Goal: Task Accomplishment & Management: Complete application form

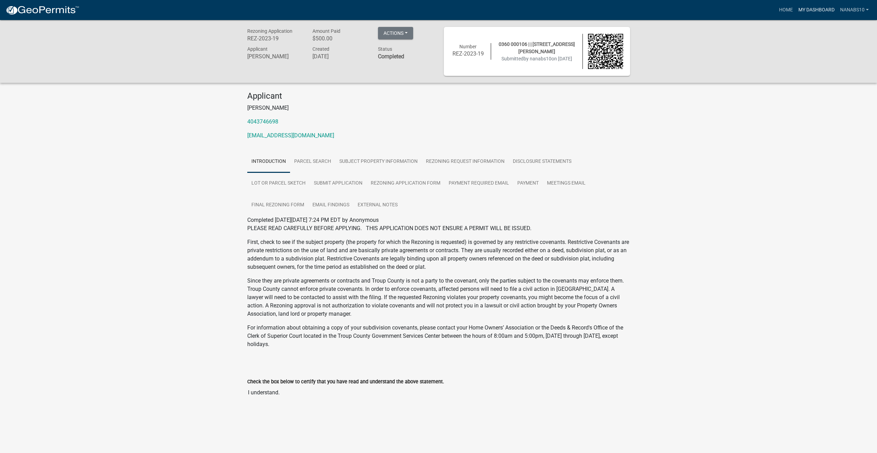
click at [808, 8] on link "My Dashboard" at bounding box center [817, 9] width 42 height 13
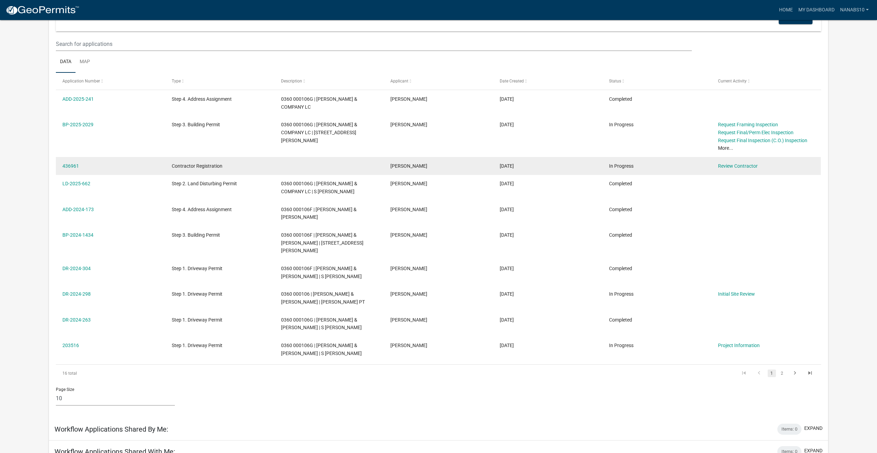
scroll to position [69, 0]
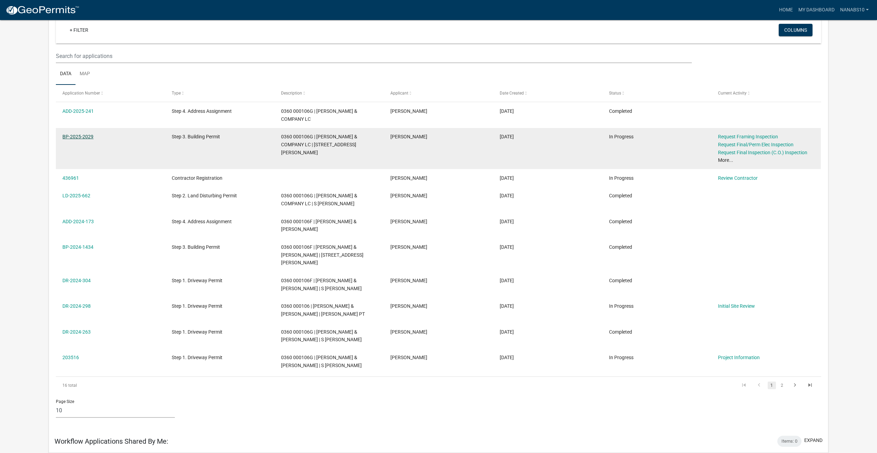
click at [82, 134] on link "BP-2025-2029" at bounding box center [77, 137] width 31 height 6
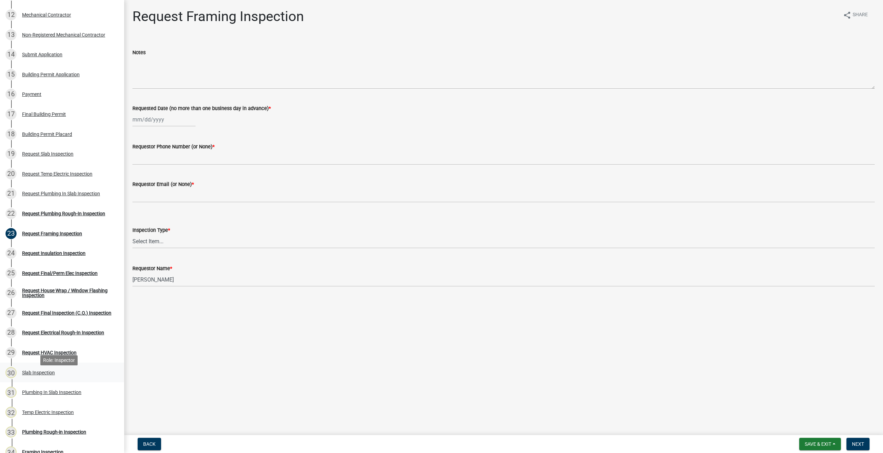
scroll to position [276, 0]
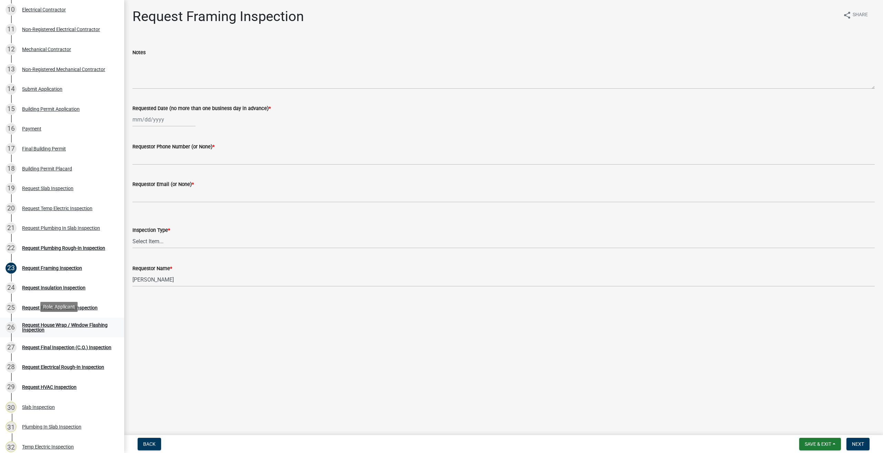
click at [74, 325] on div "Request House Wrap / Window Flashing Inspection" at bounding box center [67, 328] width 91 height 10
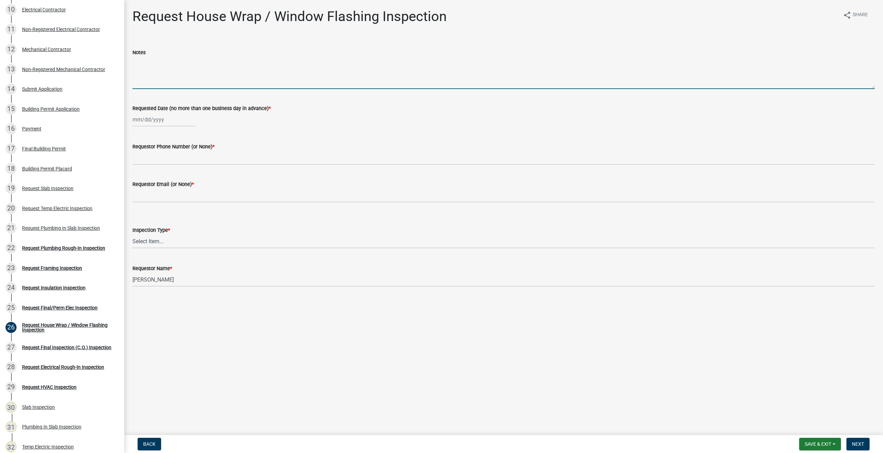
click at [171, 80] on textarea "Notes" at bounding box center [503, 73] width 742 height 32
click at [166, 123] on div at bounding box center [163, 119] width 63 height 14
select select "10"
select select "2025"
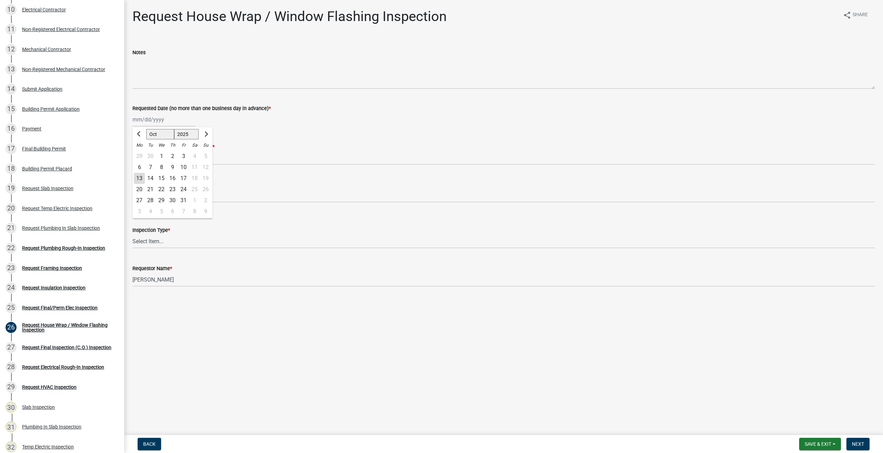
click at [150, 179] on div "14" at bounding box center [150, 178] width 11 height 11
type input "[DATE]"
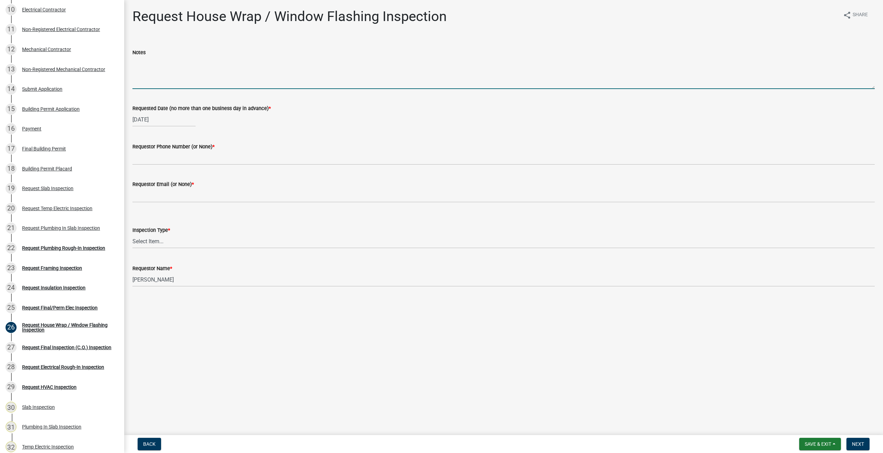
click at [178, 75] on textarea "Notes" at bounding box center [503, 73] width 742 height 32
type textarea "House Wrap Inspection"
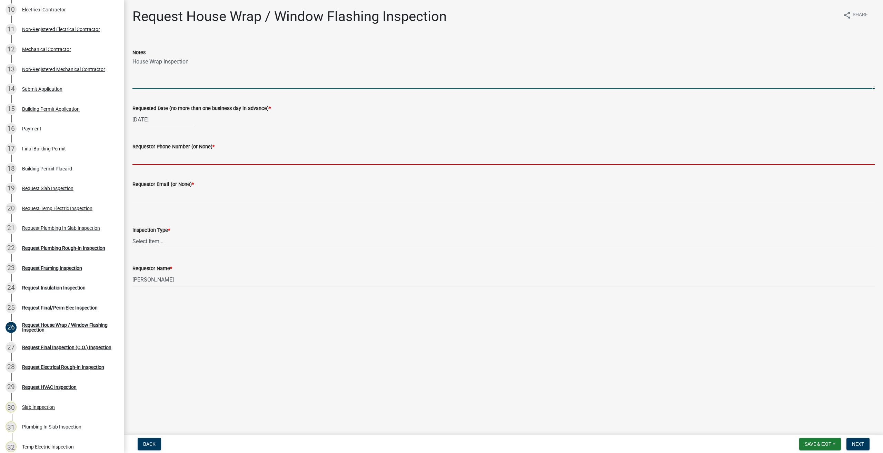
click at [152, 157] on input "Requestor Phone Number (or None) *" at bounding box center [503, 158] width 742 height 14
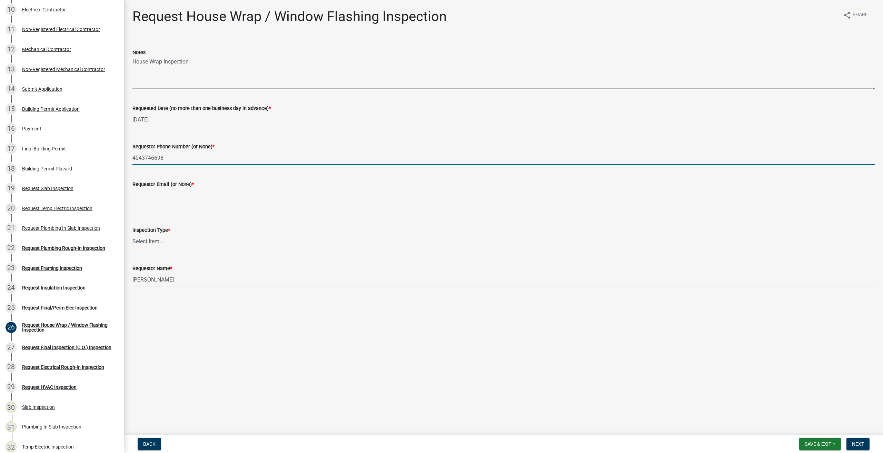
type input "4043746698"
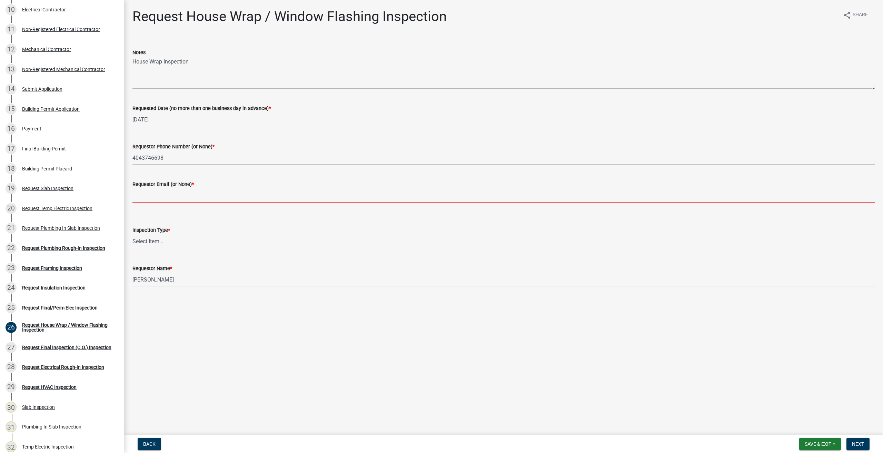
click at [154, 192] on input "Requestor Email (or None) *" at bounding box center [503, 195] width 742 height 14
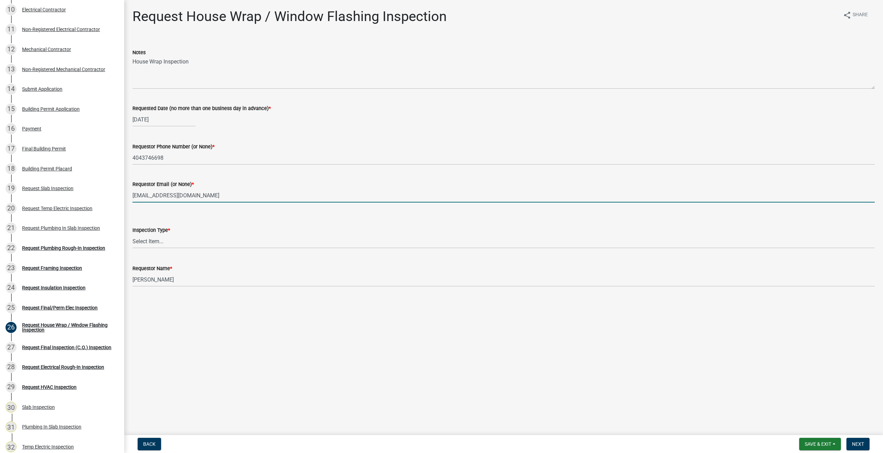
type input "[EMAIL_ADDRESS][DOMAIN_NAME]"
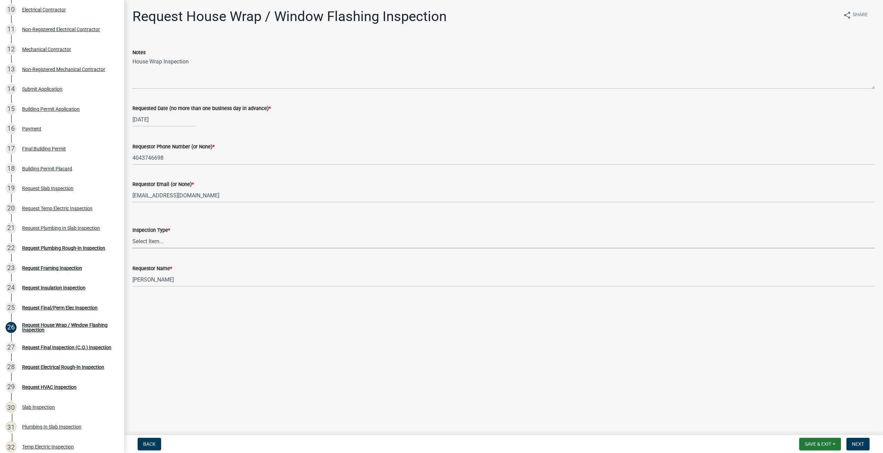
click at [173, 237] on select "Select Item... House Wrap" at bounding box center [503, 241] width 742 height 14
click at [132, 234] on select "Select Item... House Wrap" at bounding box center [503, 241] width 742 height 14
select select "d4a63920-dc66-4969-b180-05bf52efcb3d"
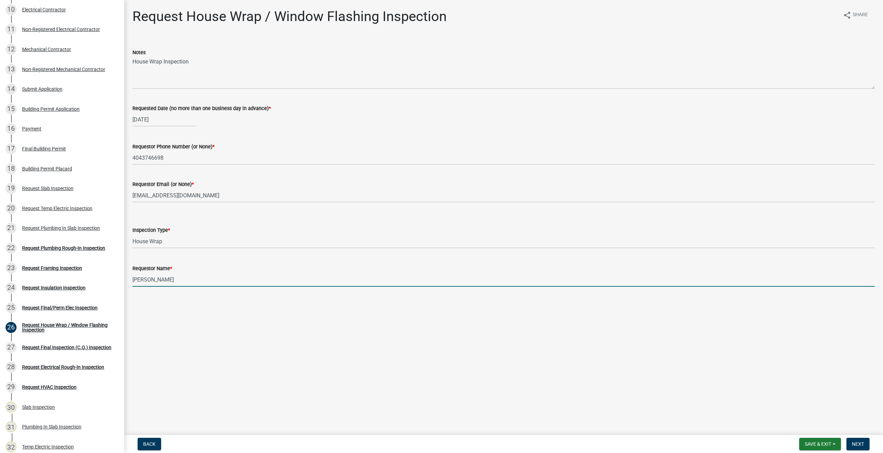
click at [168, 278] on input "[PERSON_NAME]" at bounding box center [503, 280] width 742 height 14
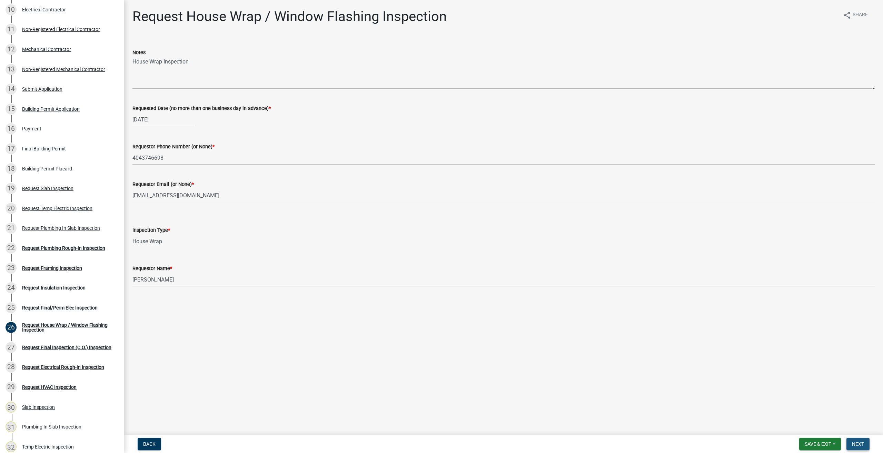
click at [860, 446] on span "Next" at bounding box center [858, 444] width 12 height 6
